Goal: Task Accomplishment & Management: Use online tool/utility

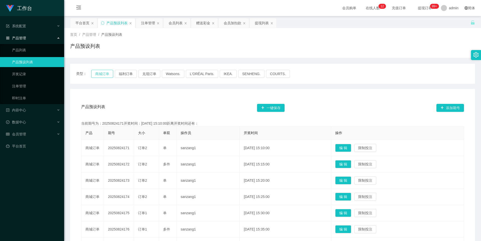
click at [102, 74] on button "商城订单" at bounding box center [102, 74] width 22 height 8
click at [147, 25] on div "注单管理" at bounding box center [148, 23] width 14 height 10
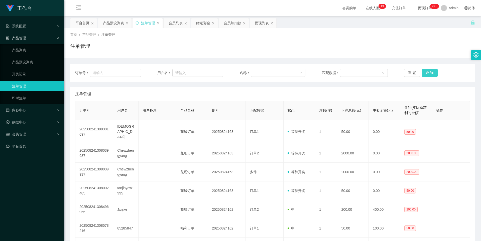
click at [427, 72] on button "查 询" at bounding box center [430, 73] width 16 height 8
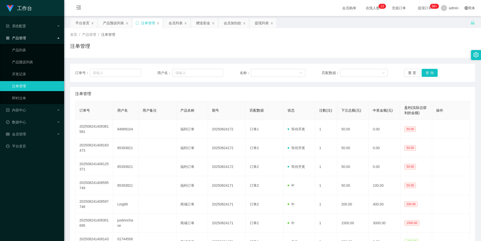
click at [382, 46] on div "注单管理" at bounding box center [272, 48] width 405 height 12
click at [426, 75] on button "查 询" at bounding box center [430, 73] width 16 height 8
click at [427, 72] on button "查 询" at bounding box center [430, 73] width 16 height 8
click at [402, 49] on div "注单管理" at bounding box center [272, 48] width 405 height 12
click at [111, 24] on div "产品预设列表" at bounding box center [113, 23] width 21 height 10
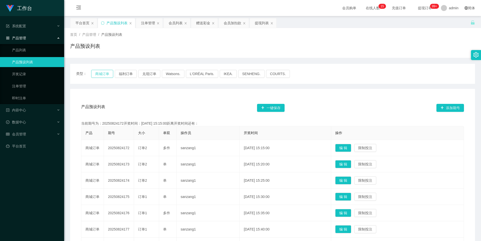
click at [101, 72] on button "商城订单" at bounding box center [102, 74] width 22 height 8
click at [211, 103] on div "产品预设列表 一键保存 添加期号" at bounding box center [272, 108] width 383 height 16
click at [147, 22] on div "注单管理" at bounding box center [148, 23] width 14 height 10
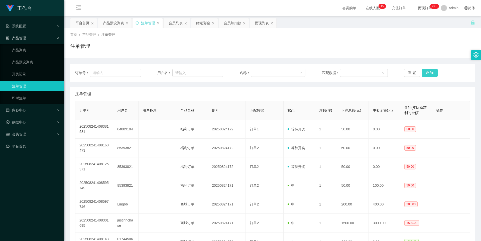
click at [426, 71] on button "查 询" at bounding box center [430, 73] width 16 height 8
click at [334, 49] on div "注单管理" at bounding box center [272, 48] width 405 height 12
click at [107, 25] on div "产品预设列表" at bounding box center [113, 23] width 21 height 10
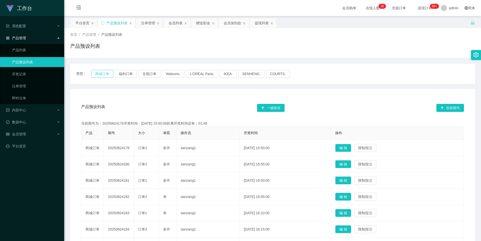
click at [101, 74] on button "商城订单" at bounding box center [102, 74] width 22 height 8
click at [148, 24] on div "注单管理" at bounding box center [148, 23] width 14 height 10
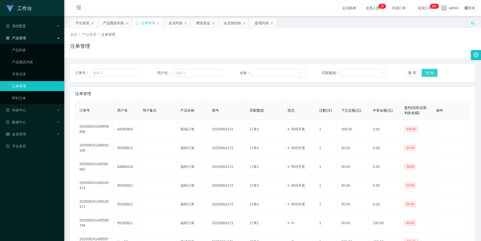
click at [426, 73] on button "查 询" at bounding box center [430, 73] width 16 height 8
click at [371, 42] on div "首页 / 产品管理 / 注单管理 / 注单管理" at bounding box center [272, 43] width 405 height 22
click at [425, 72] on button "查 询" at bounding box center [430, 73] width 16 height 8
click at [405, 47] on div "注单管理" at bounding box center [272, 48] width 405 height 12
click at [429, 72] on button "查 询" at bounding box center [430, 73] width 16 height 8
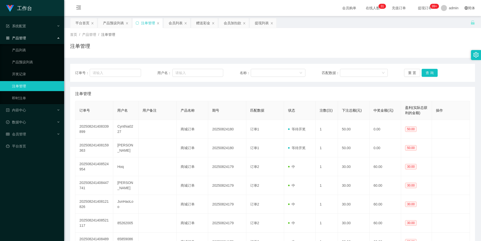
click at [381, 43] on div "注单管理" at bounding box center [272, 48] width 405 height 12
click at [430, 71] on button "查 询" at bounding box center [430, 73] width 16 height 8
click at [429, 71] on button "查 询" at bounding box center [430, 73] width 16 height 8
drag, startPoint x: 408, startPoint y: 38, endPoint x: 441, endPoint y: 5, distance: 46.8
click at [410, 37] on div "首页 / 产品管理 / 注单管理 / 注单管理" at bounding box center [272, 43] width 405 height 22
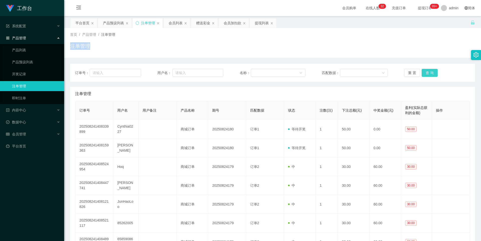
click at [425, 73] on button "查 询" at bounding box center [430, 73] width 16 height 8
click at [286, 43] on div "注单管理" at bounding box center [272, 48] width 405 height 12
click at [425, 73] on button "查 询" at bounding box center [430, 73] width 16 height 8
click at [323, 40] on div "首页 / 产品管理 / 注单管理 / 注单管理" at bounding box center [272, 43] width 405 height 22
